Goal: Task Accomplishment & Management: Manage account settings

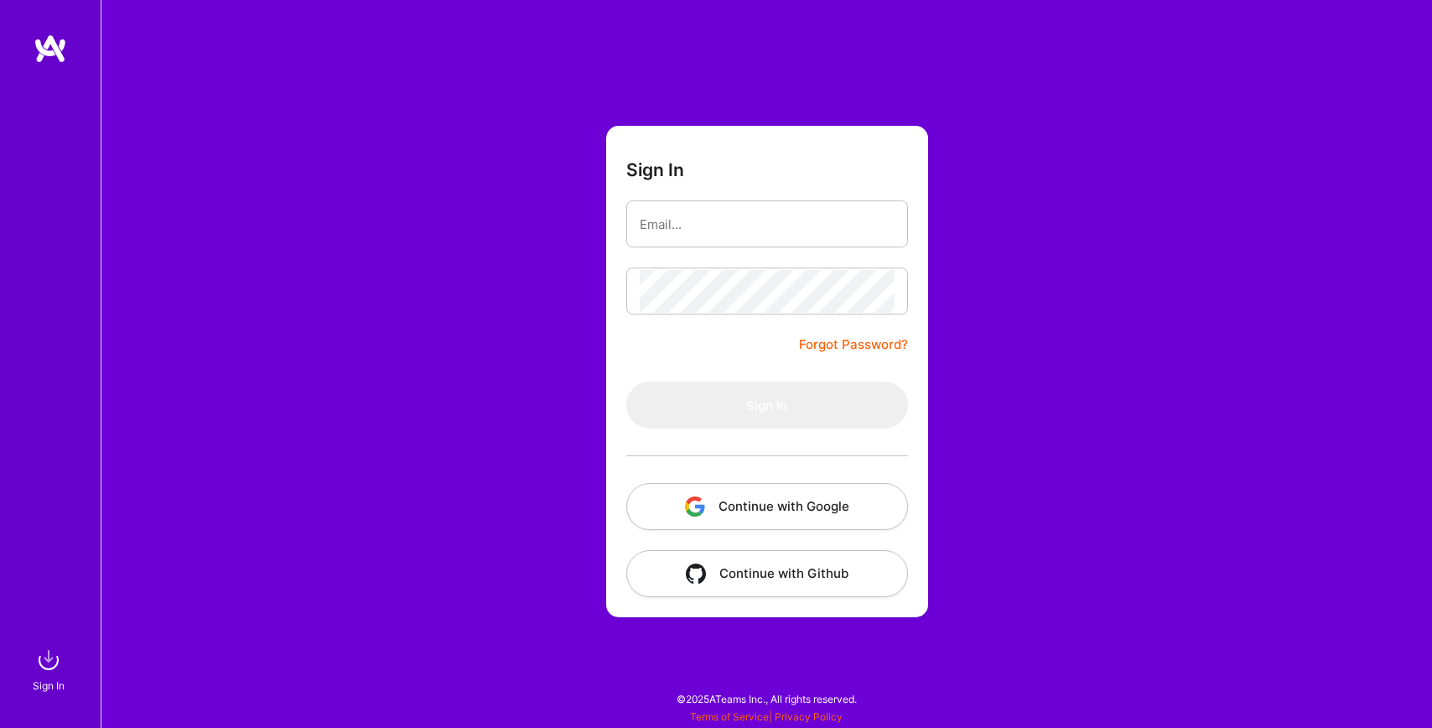
click at [802, 487] on button "Continue with Google" at bounding box center [767, 506] width 282 height 47
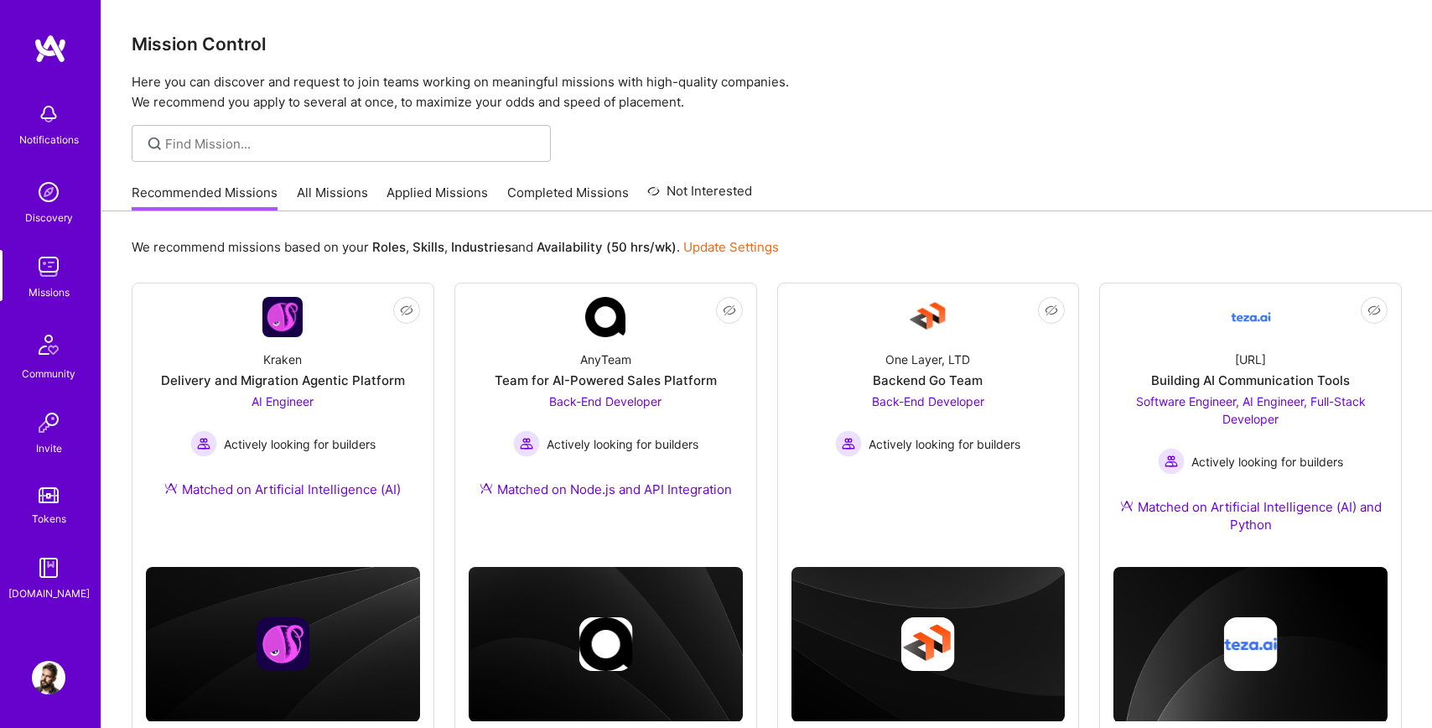
click at [54, 671] on img at bounding box center [49, 678] width 34 height 34
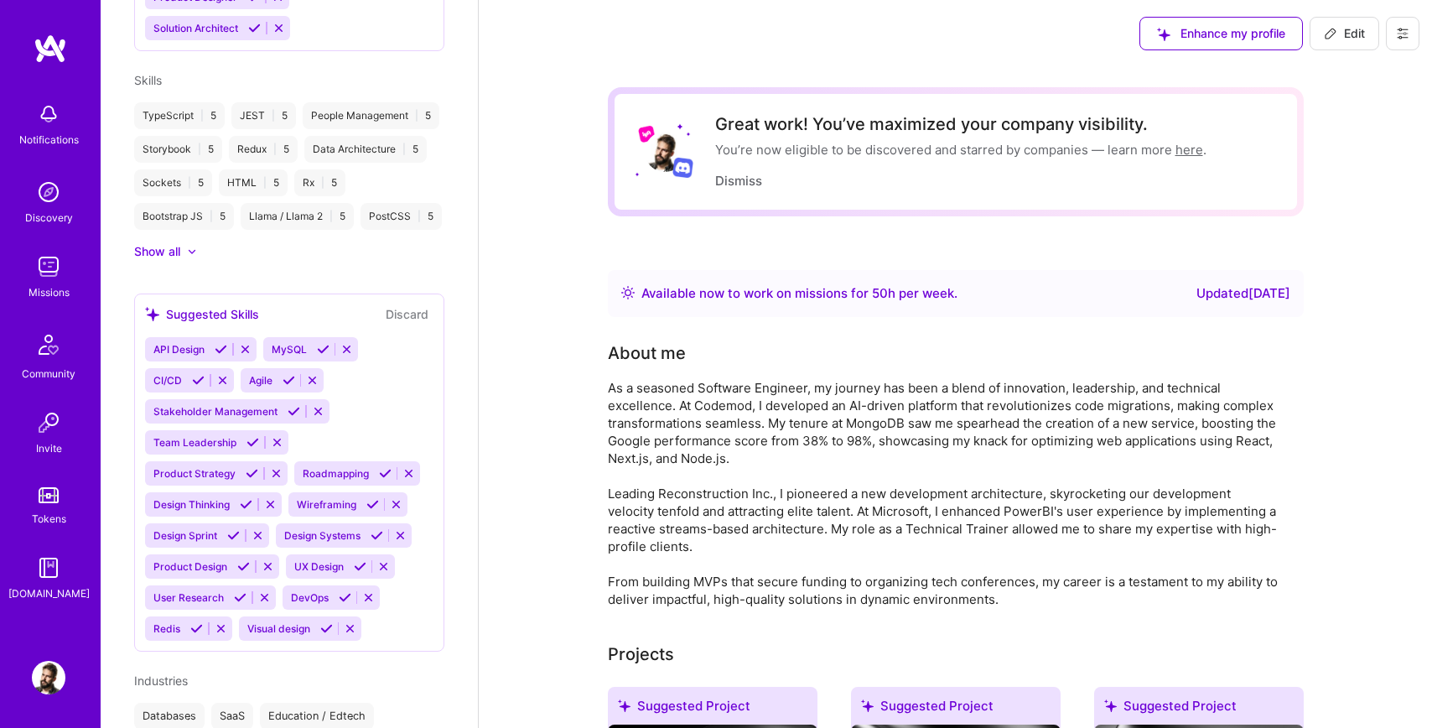
scroll to position [1273, 0]
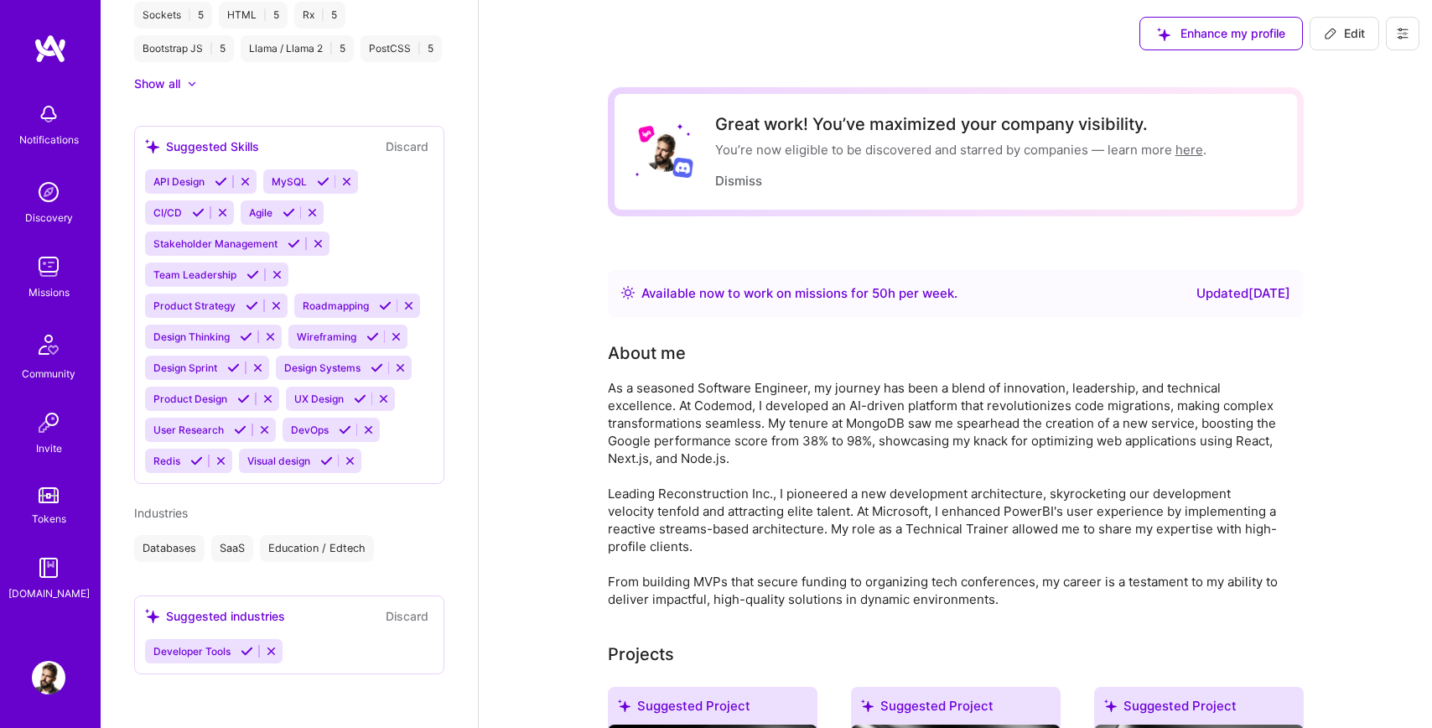
click at [1344, 43] on button "Edit" at bounding box center [1344, 34] width 70 height 34
select select "US"
select select "Right Now"
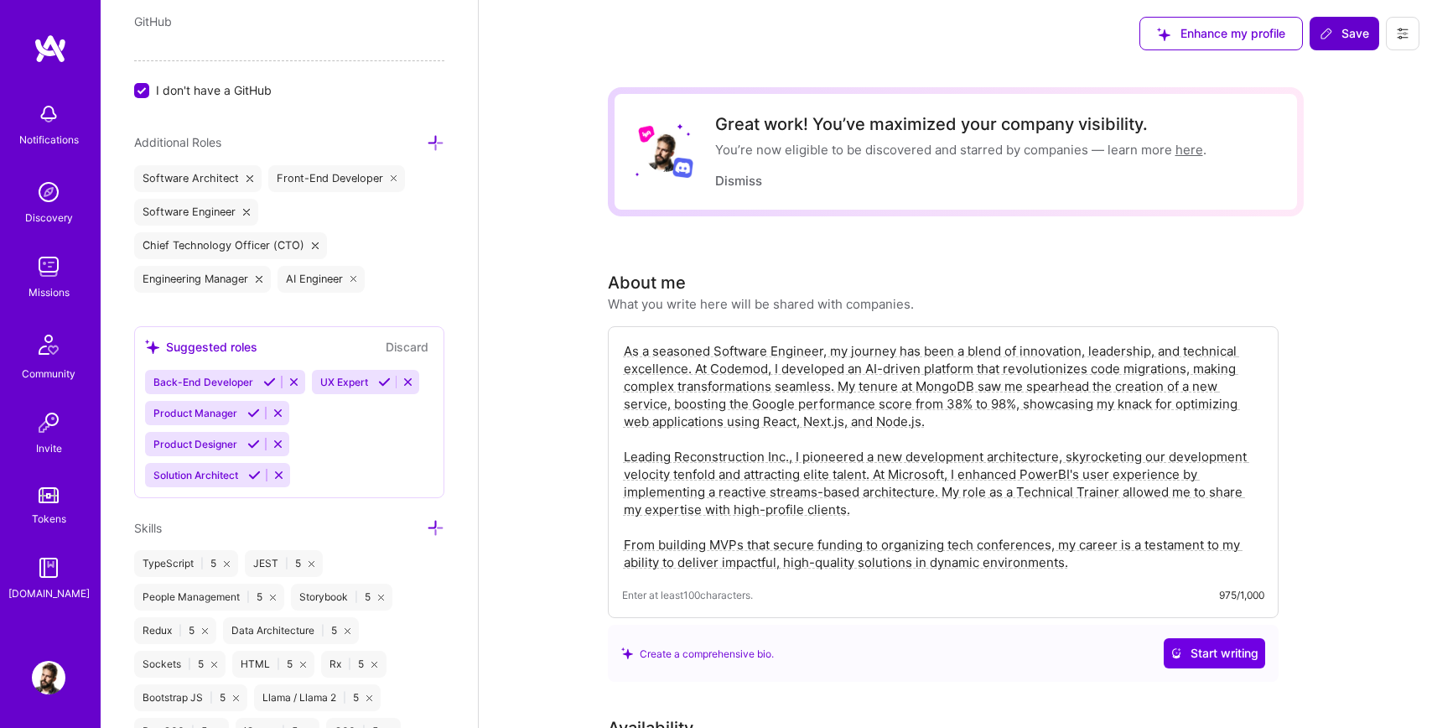
scroll to position [780, 0]
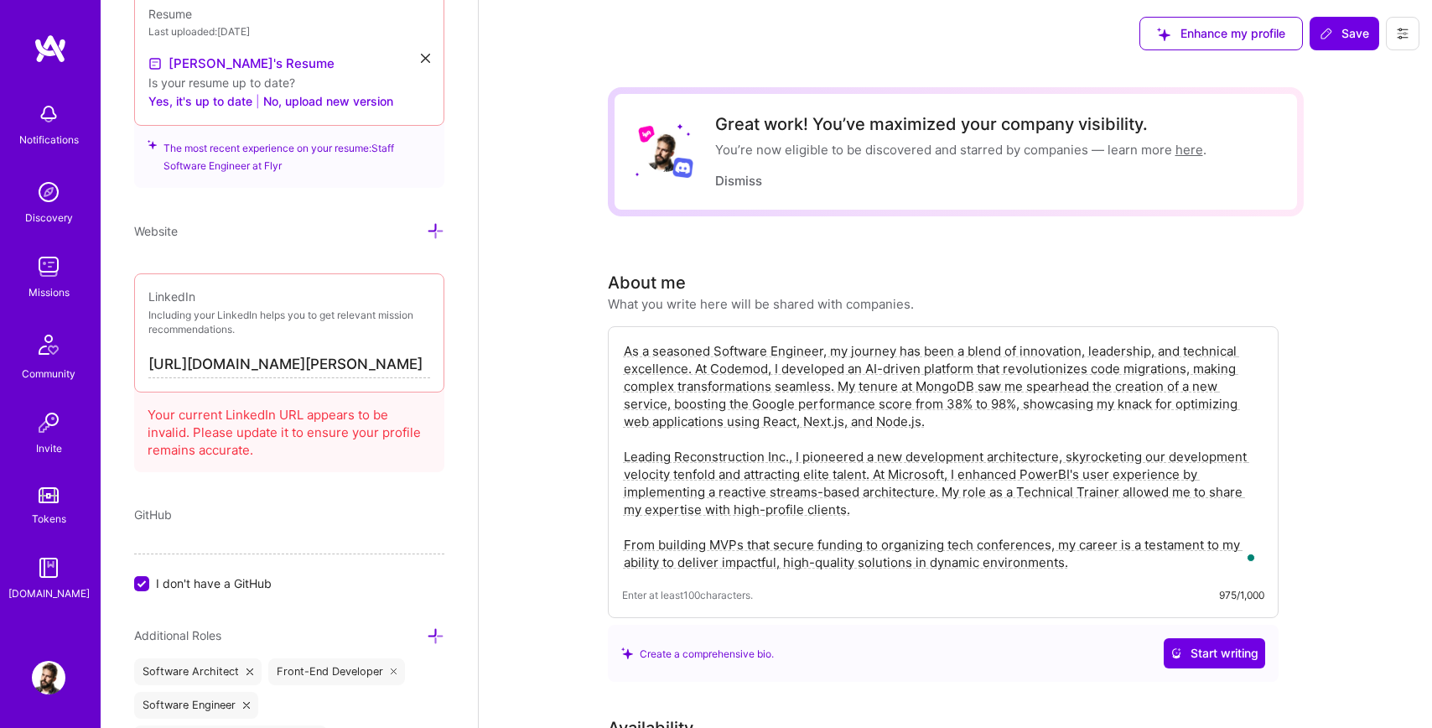
click at [1403, 40] on button at bounding box center [1403, 34] width 34 height 34
click at [1368, 114] on button "Payment method" at bounding box center [1357, 114] width 126 height 43
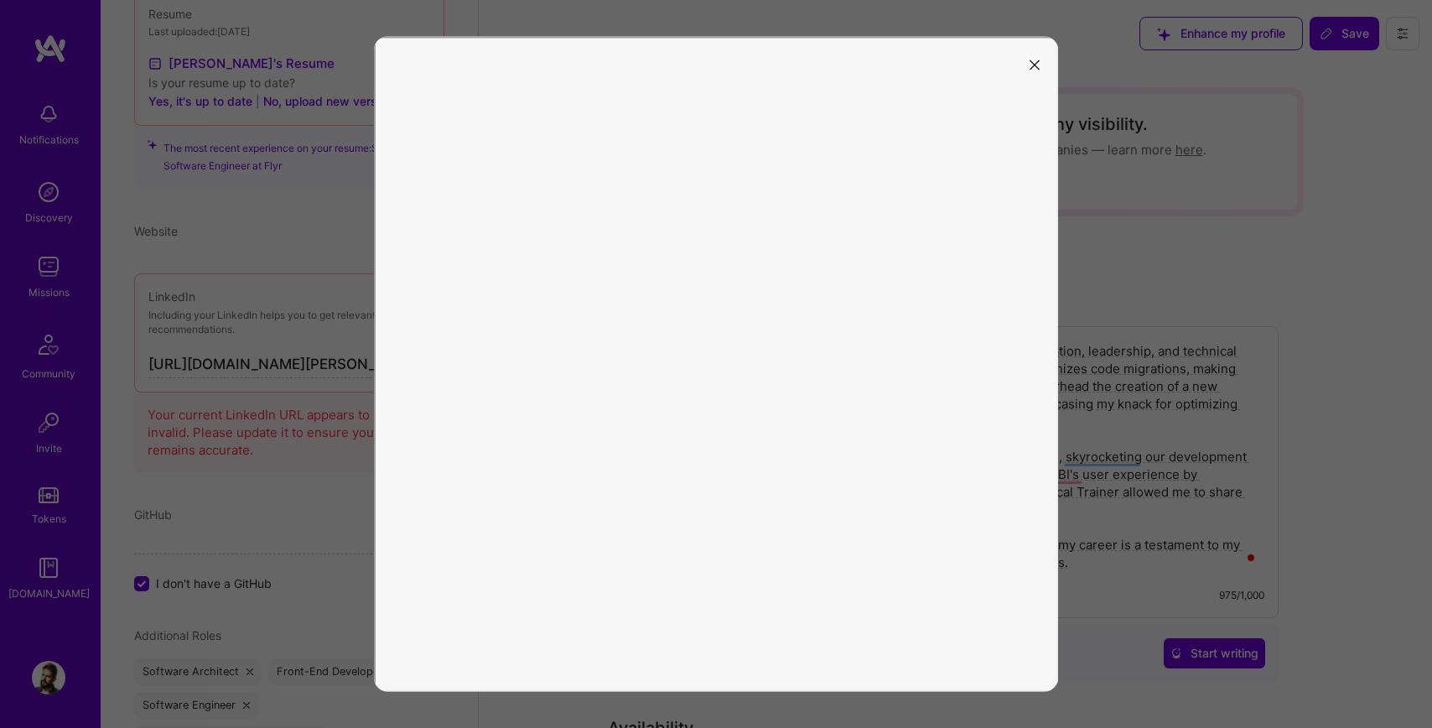
click at [1032, 70] on button "modal" at bounding box center [1034, 63] width 20 height 28
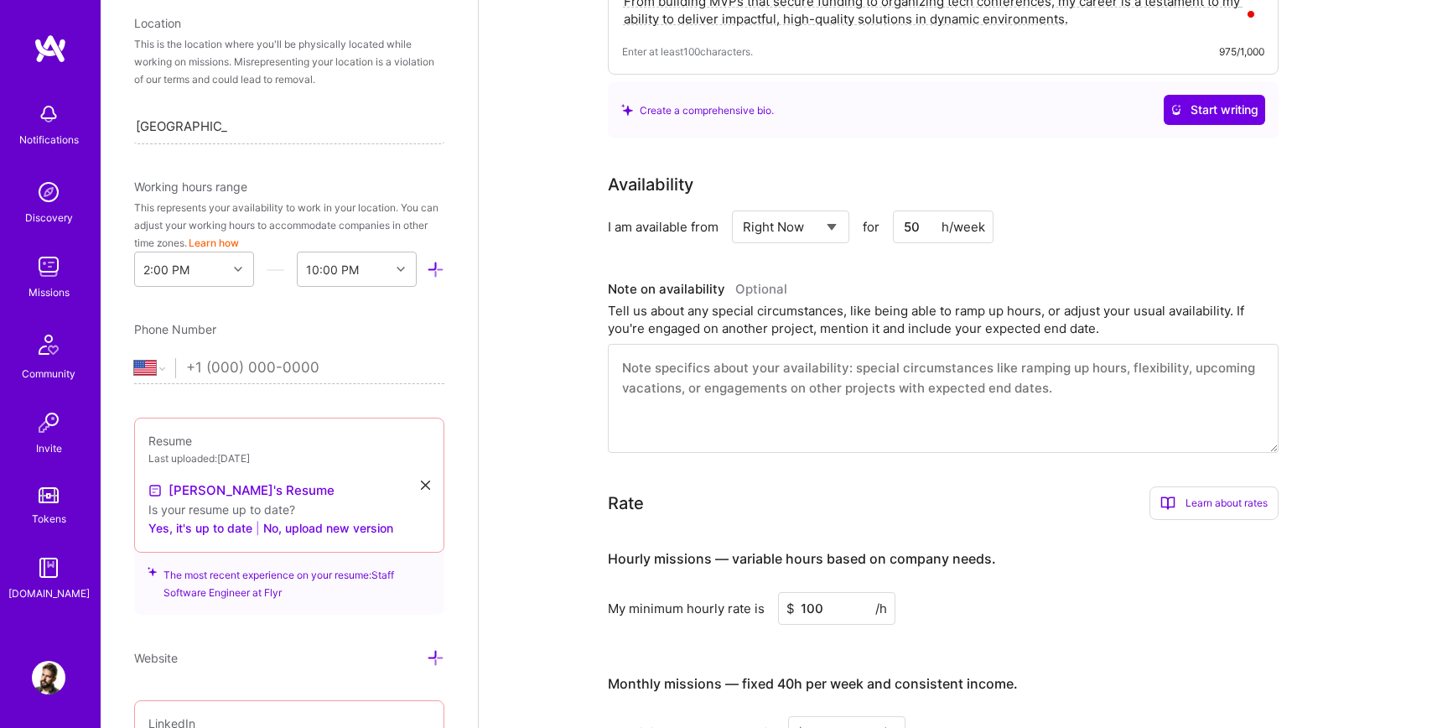
scroll to position [194, 0]
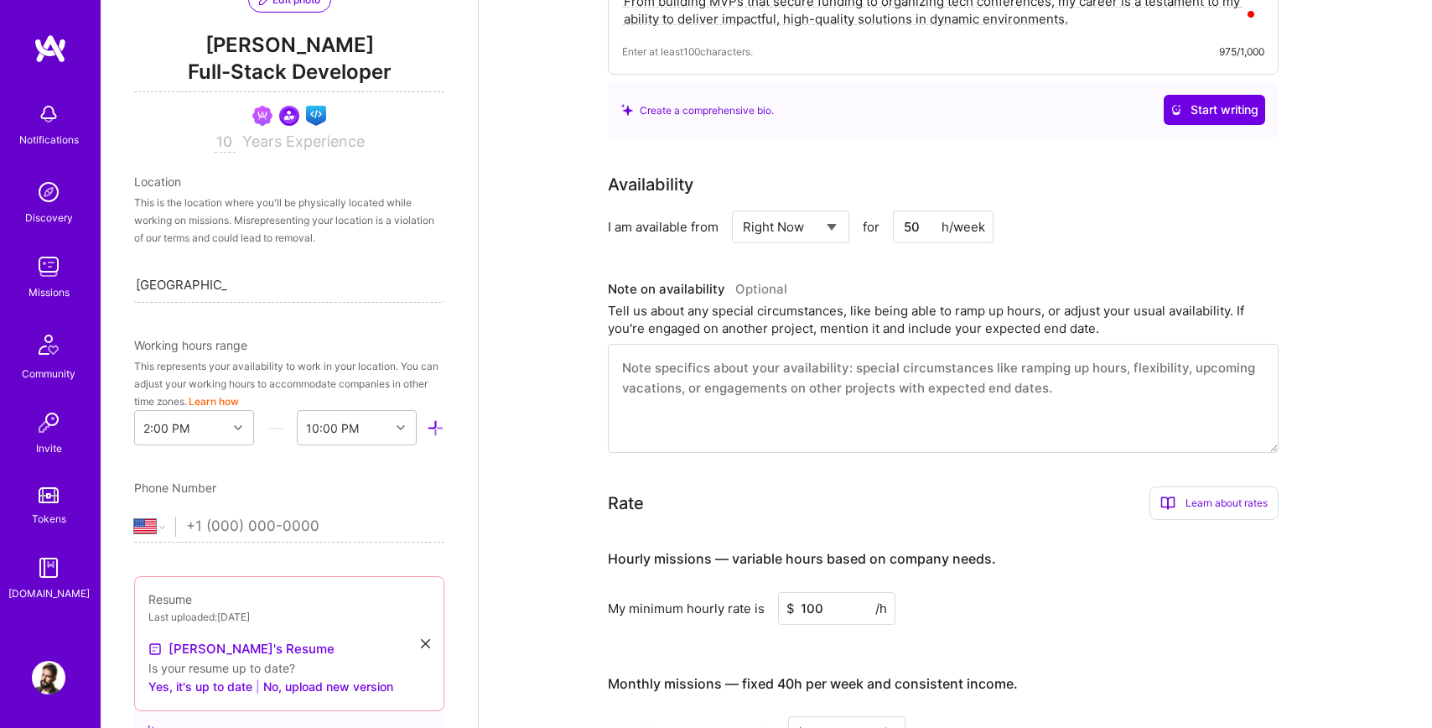
click at [49, 684] on img at bounding box center [49, 678] width 34 height 34
click at [50, 672] on img at bounding box center [49, 678] width 34 height 34
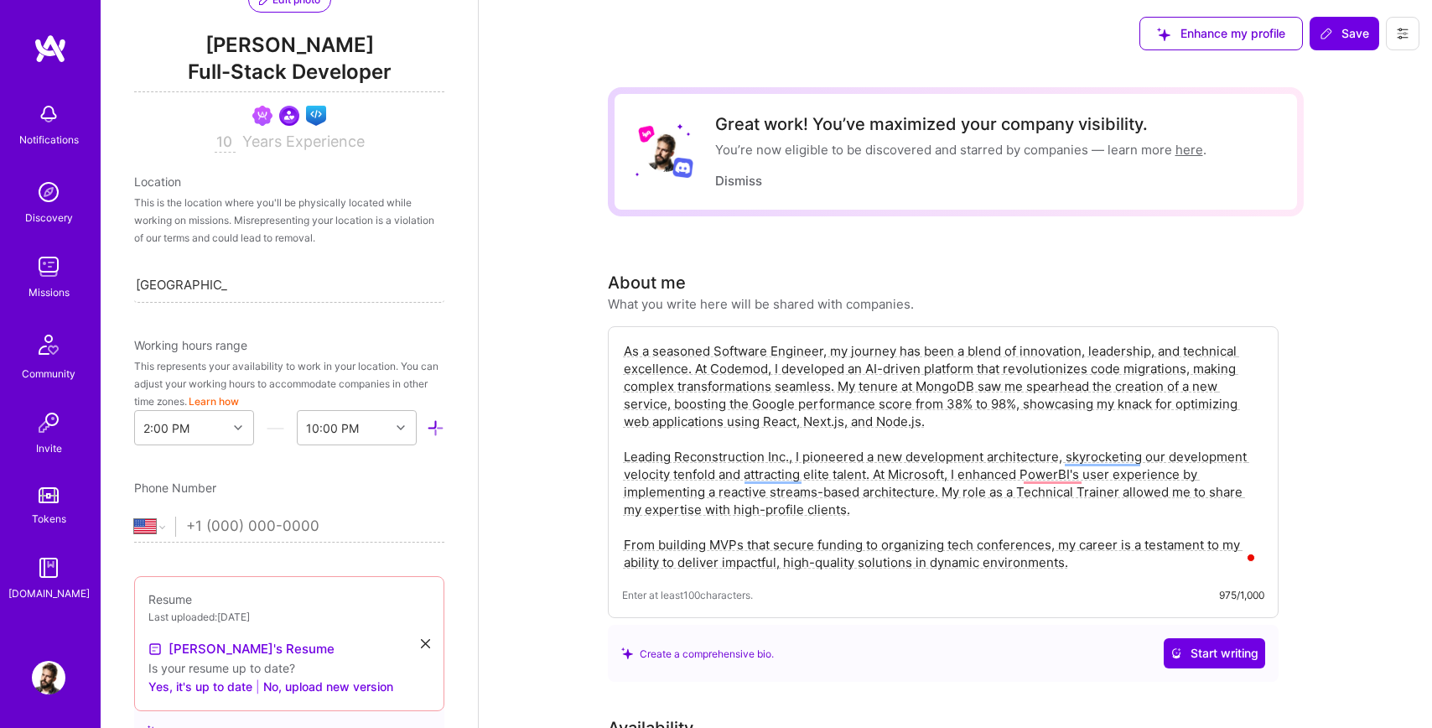
click at [1418, 37] on button at bounding box center [1403, 34] width 34 height 34
click at [1373, 80] on button "Settings" at bounding box center [1357, 71] width 126 height 43
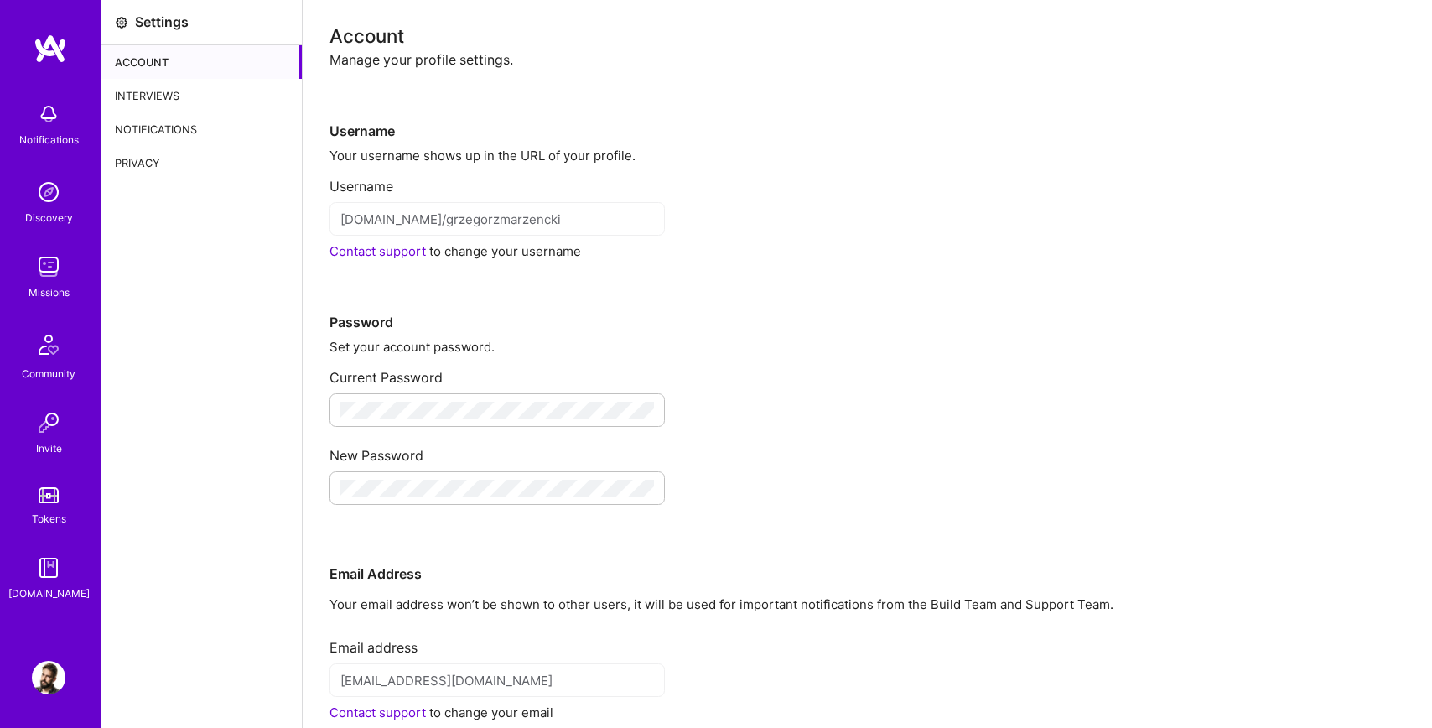
click at [37, 689] on img at bounding box center [49, 678] width 34 height 34
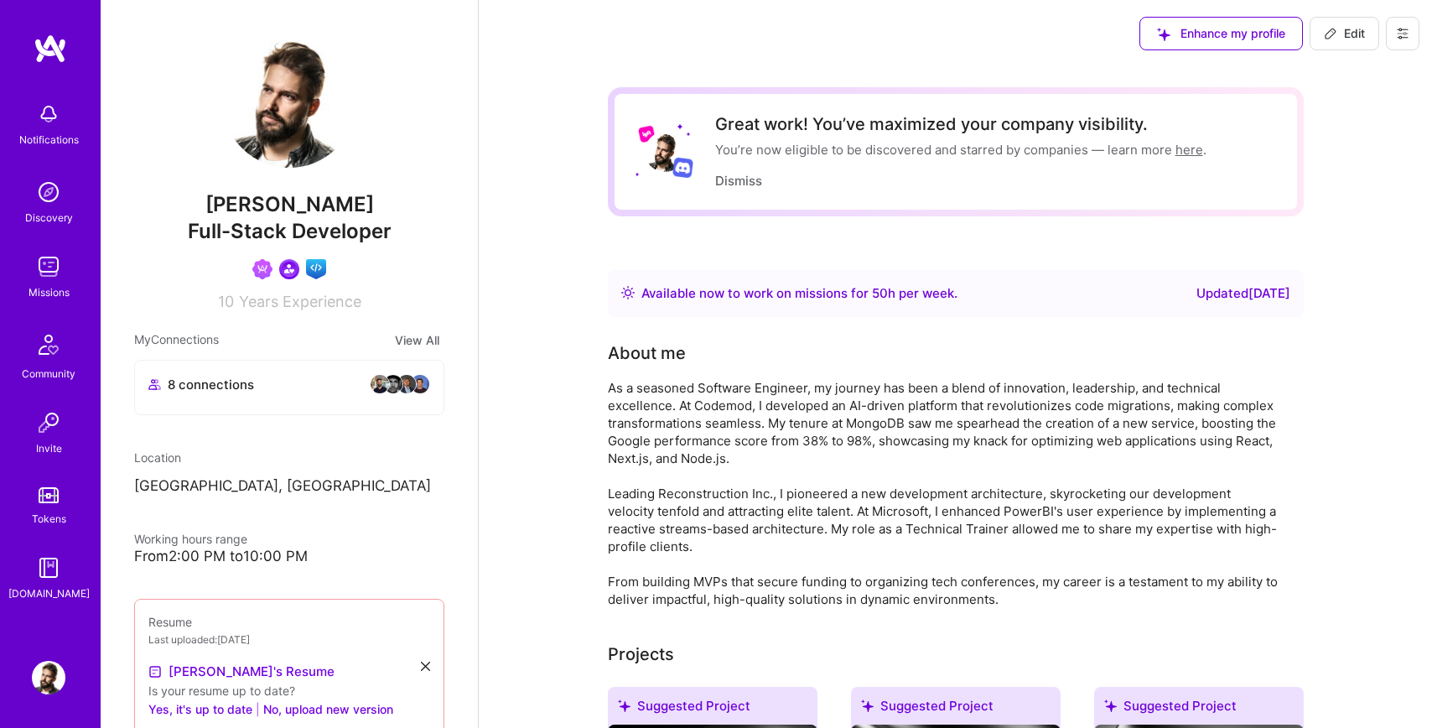
click at [1404, 27] on icon at bounding box center [1402, 33] width 13 height 13
click at [1351, 113] on button "Payment method" at bounding box center [1357, 114] width 126 height 43
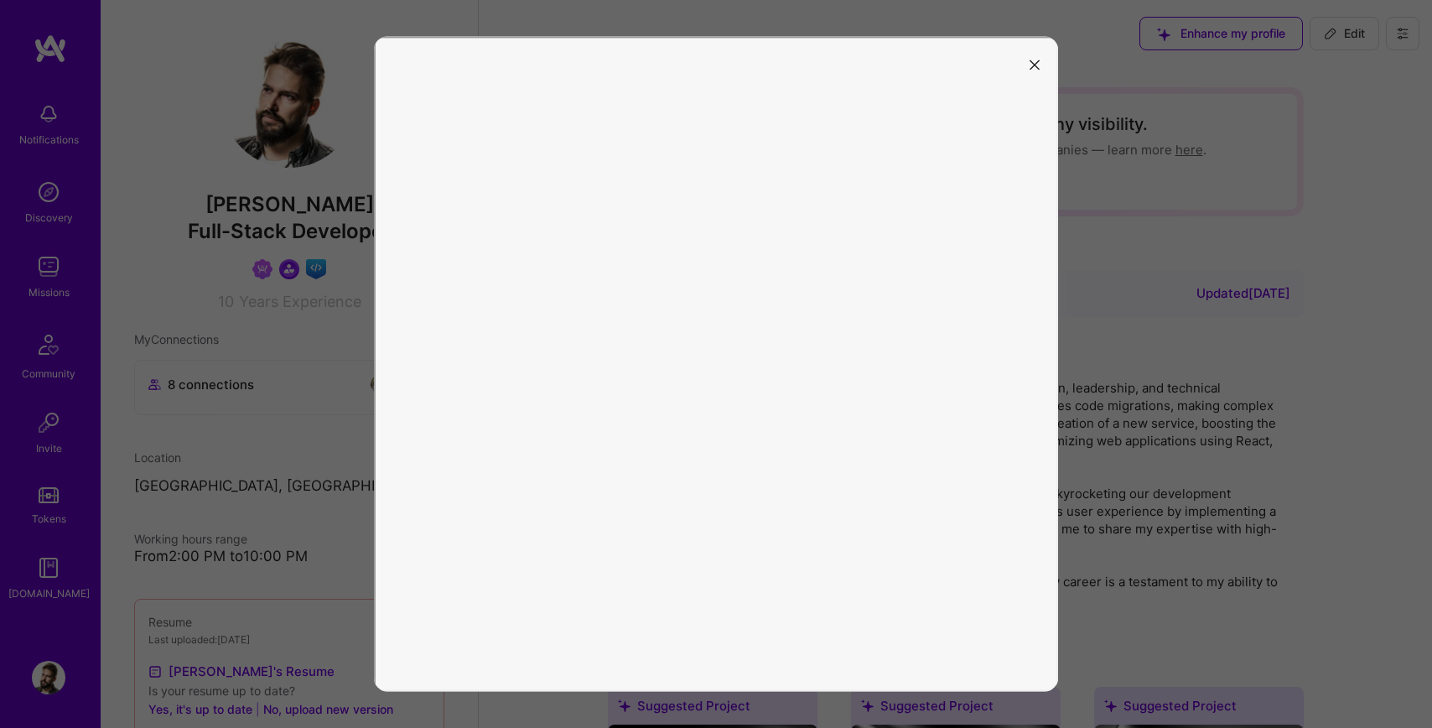
click at [1042, 53] on button "modal" at bounding box center [1034, 63] width 20 height 28
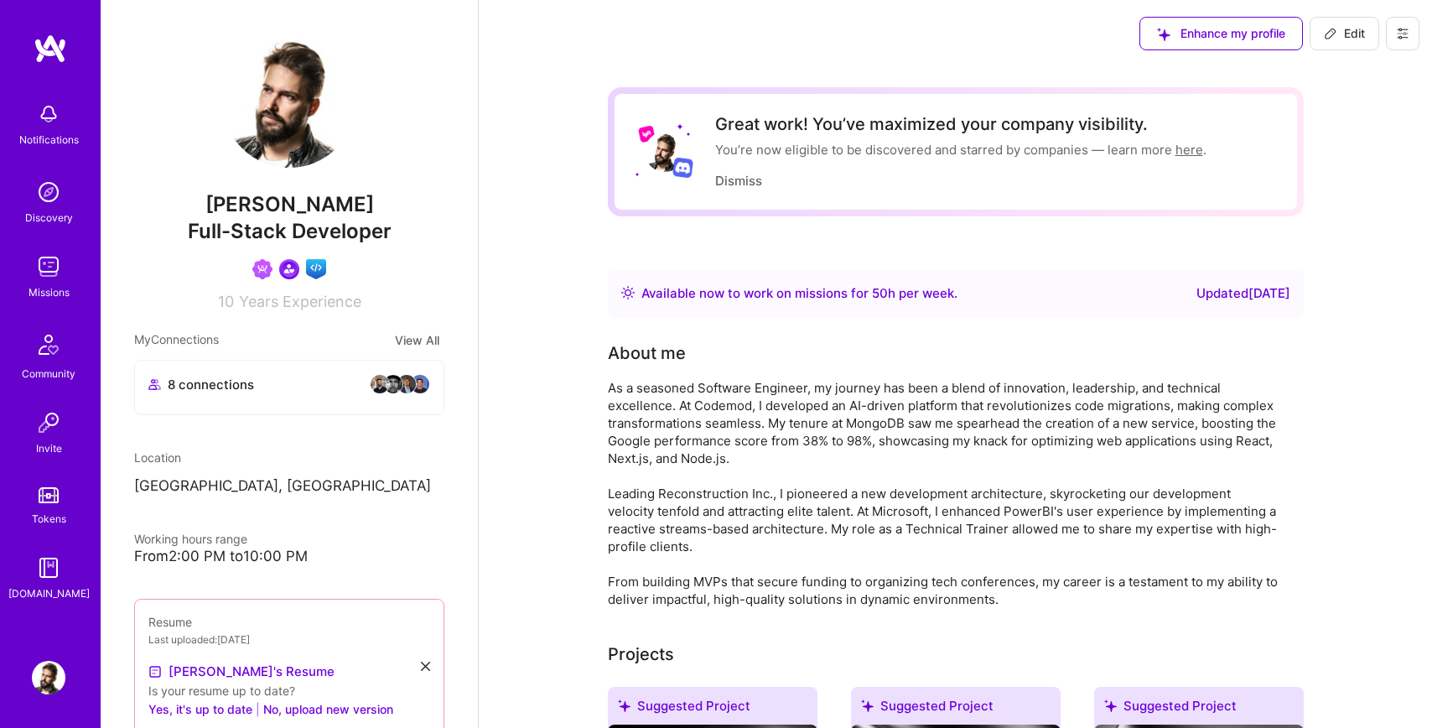
click at [50, 269] on img at bounding box center [49, 267] width 34 height 34
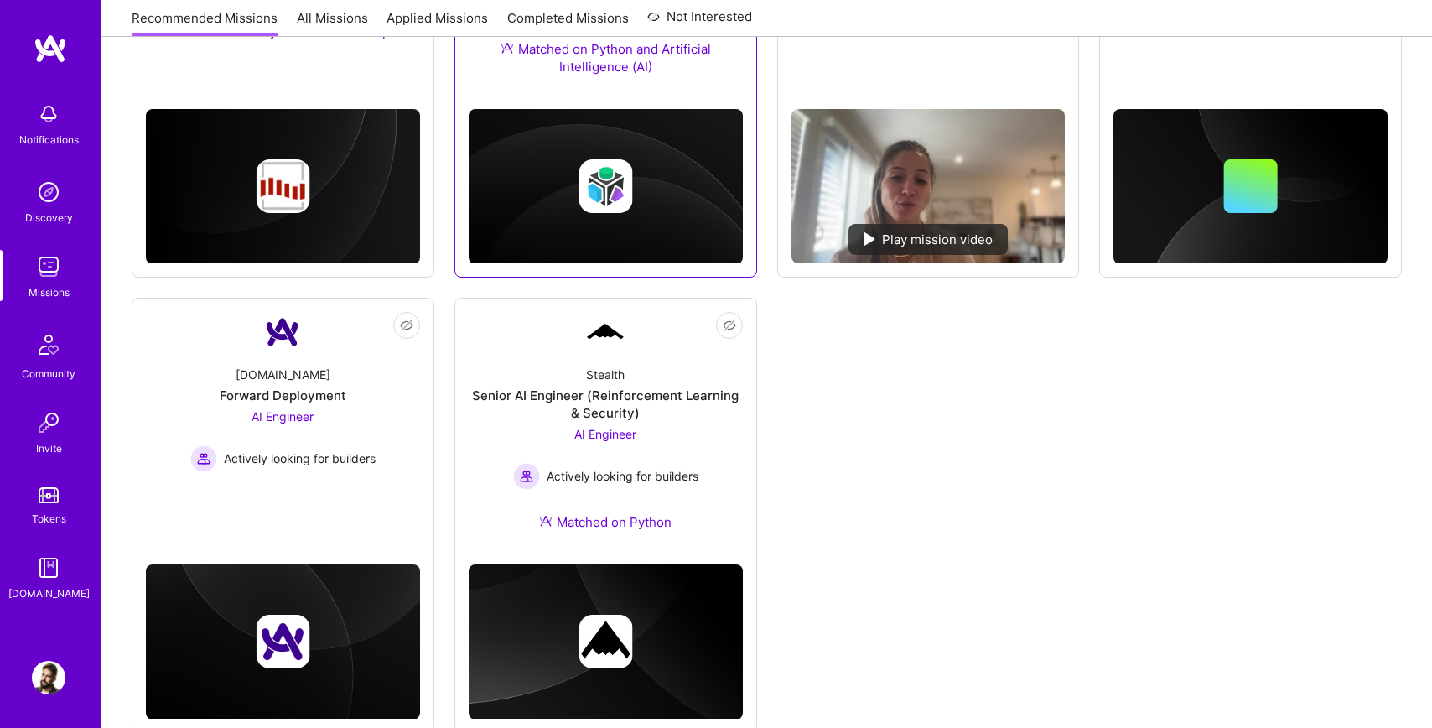
scroll to position [941, 0]
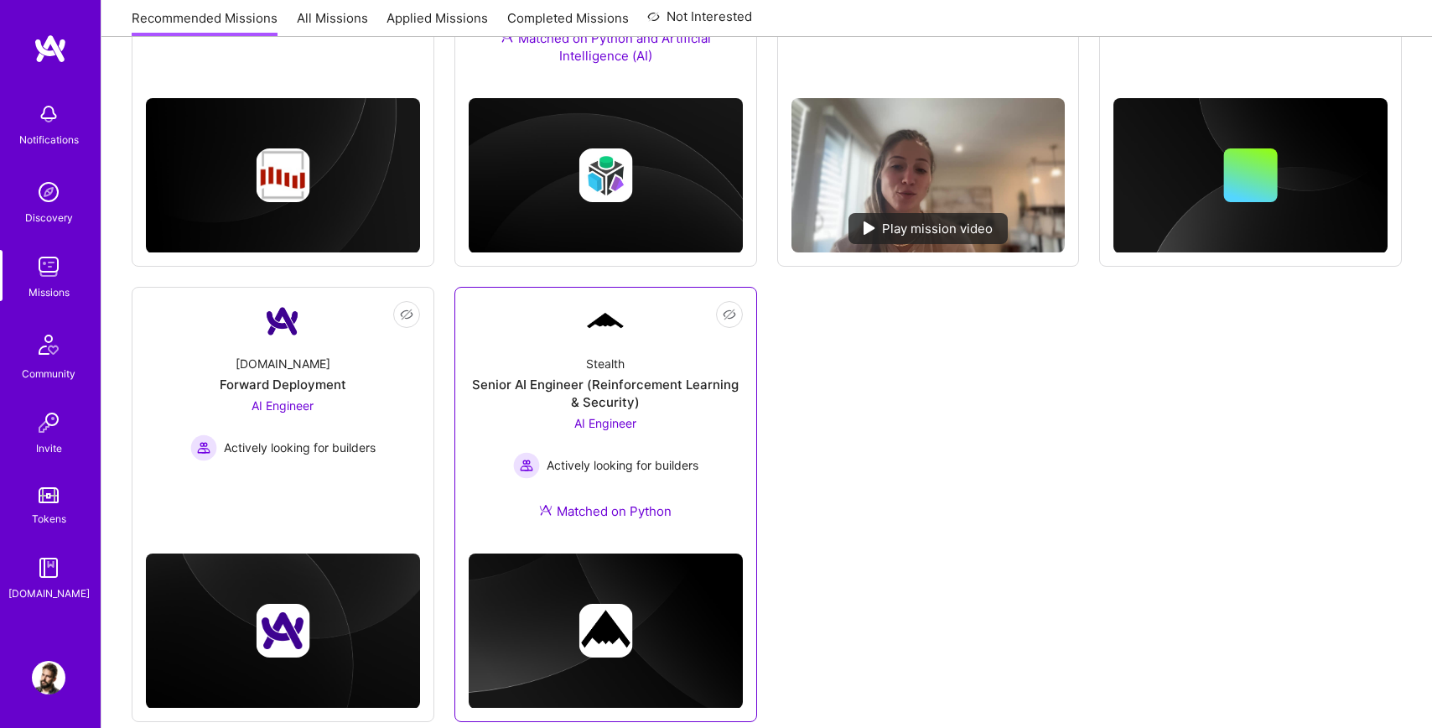
click at [595, 424] on span "AI Engineer" at bounding box center [605, 423] width 62 height 14
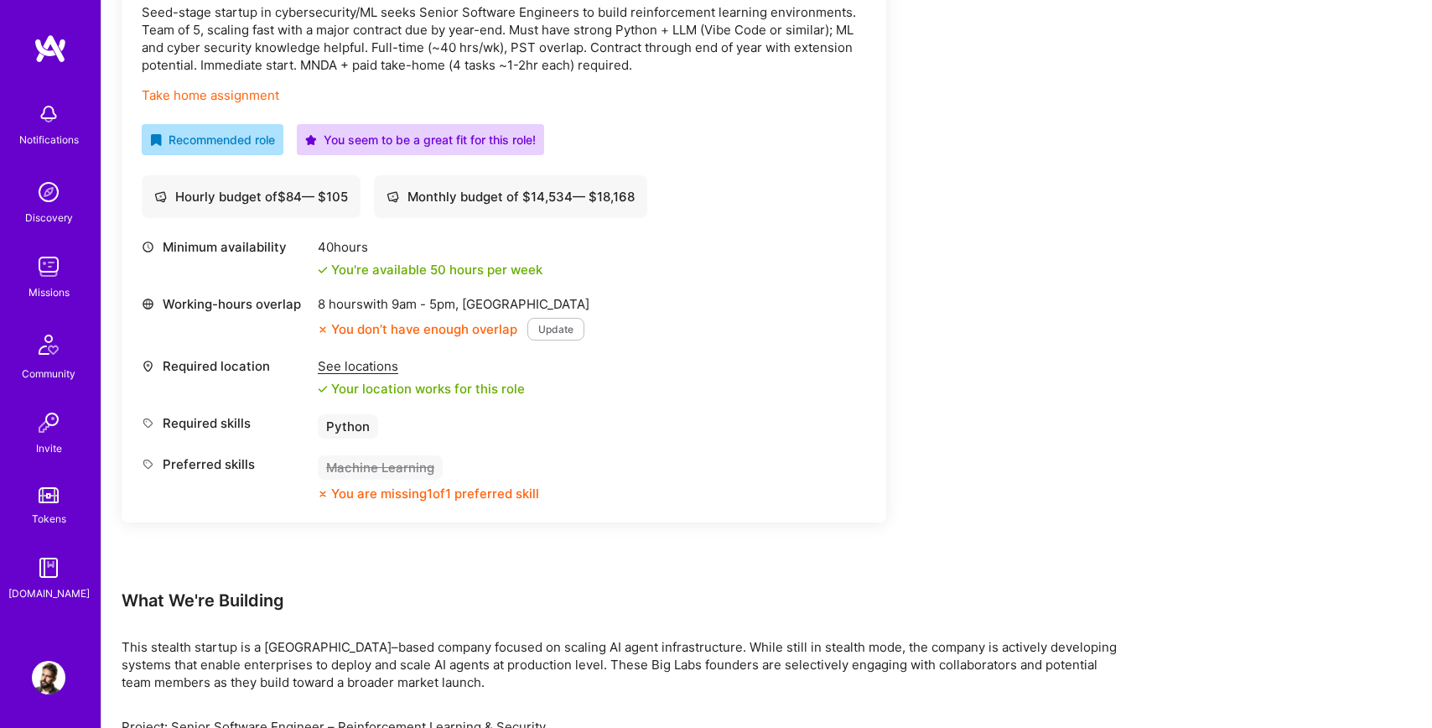
scroll to position [525, 0]
